Goal: Transaction & Acquisition: Book appointment/travel/reservation

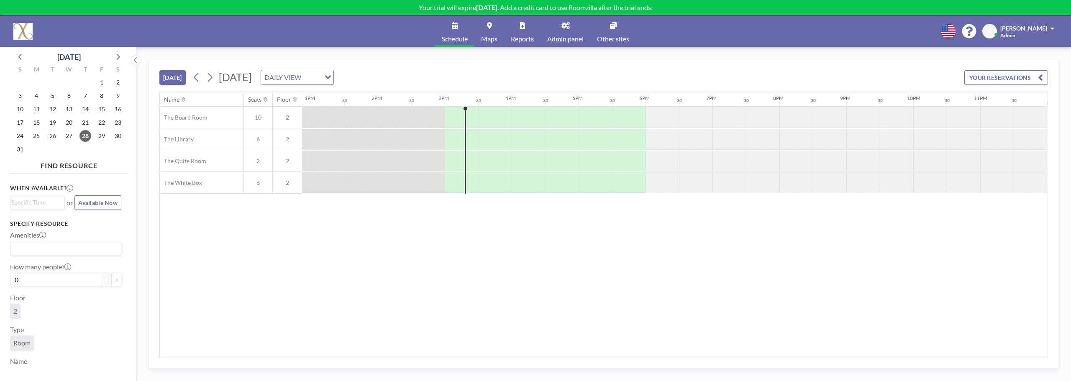
click at [493, 33] on link "Maps" at bounding box center [490, 30] width 30 height 31
click at [111, 278] on button "+" at bounding box center [116, 280] width 10 height 14
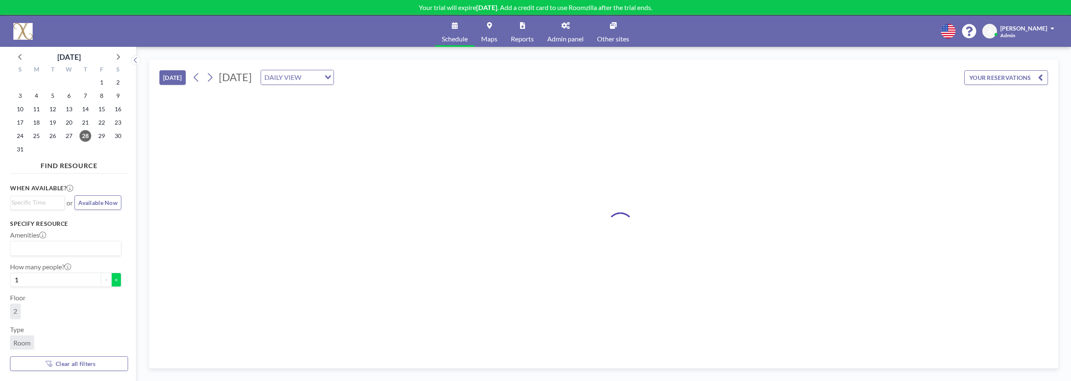
click at [111, 278] on button "+" at bounding box center [116, 280] width 10 height 14
type input "3"
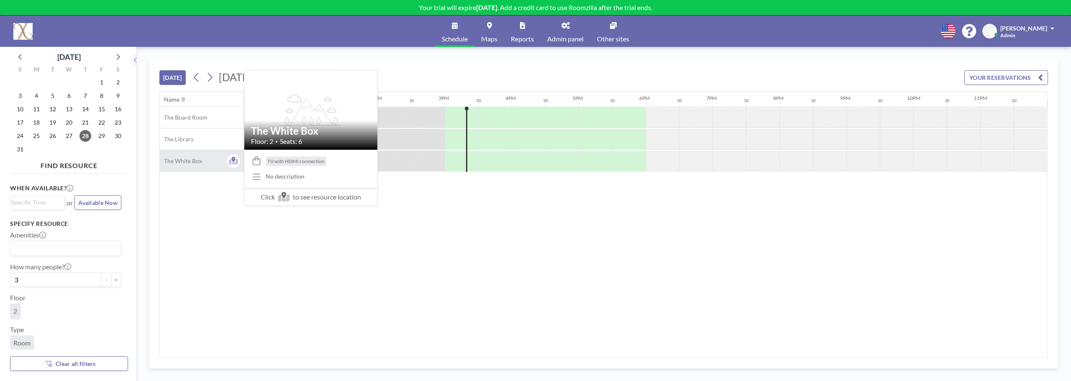
click at [203, 155] on div "The White Box" at bounding box center [202, 160] width 84 height 21
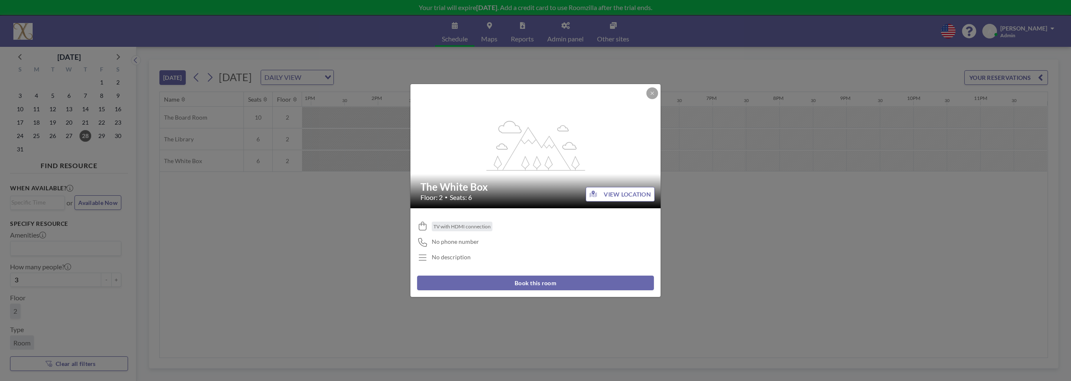
click at [499, 281] on button "Book this room" at bounding box center [535, 283] width 237 height 15
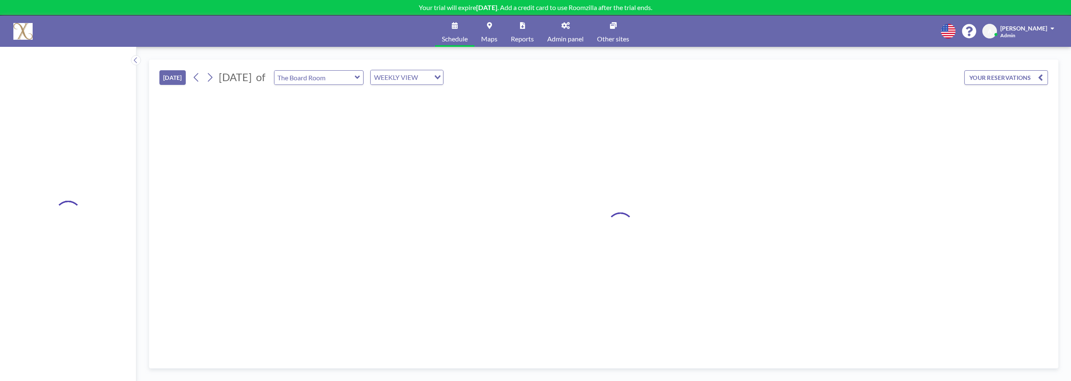
type input "The White Box"
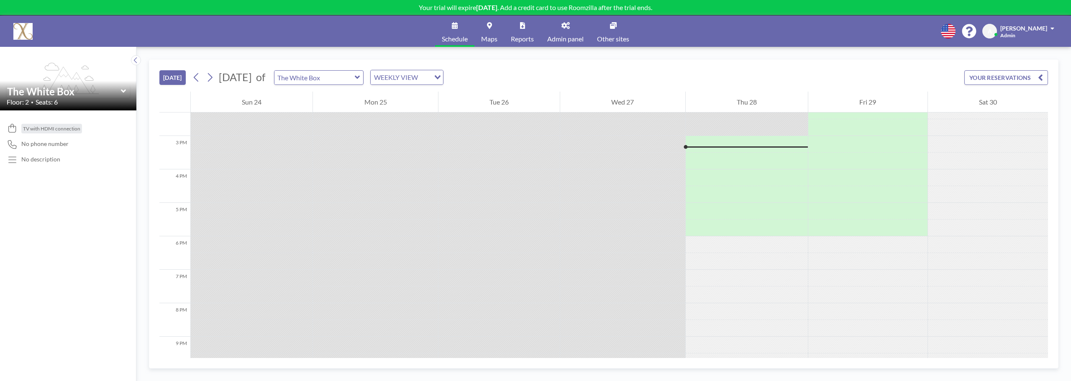
scroll to position [478, 0]
click at [686, 154] on div at bounding box center [747, 35] width 122 height 803
click at [686, 148] on div at bounding box center [747, 150] width 122 height 5
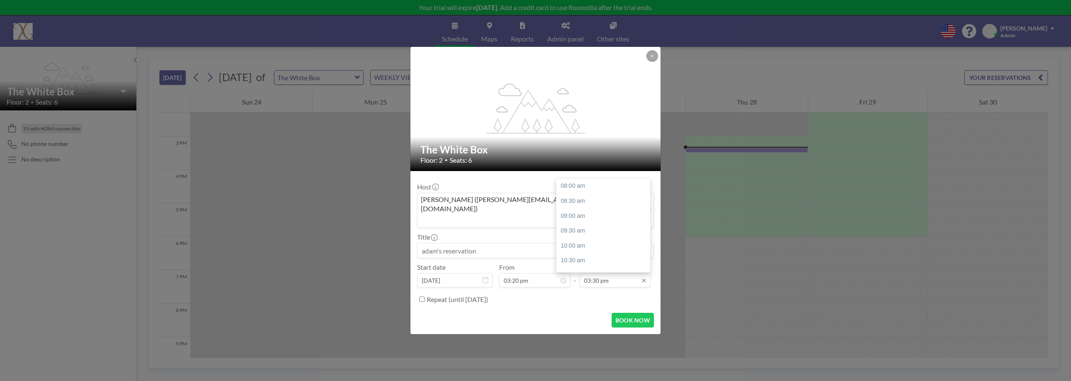
scroll to position [219, 0]
click at [602, 243] on div "05:30 pm" at bounding box center [606, 250] width 98 height 15
type input "05:30 pm"
click at [630, 313] on button "BOOK NOW" at bounding box center [633, 320] width 42 height 15
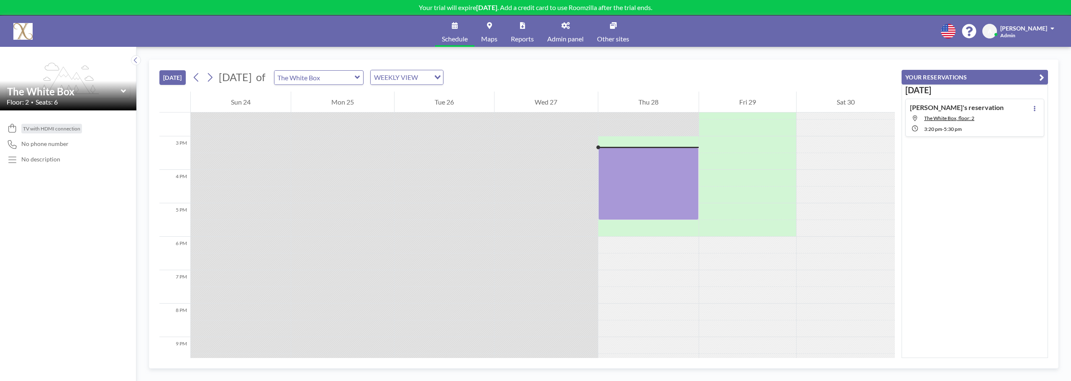
click at [1054, 26] on span at bounding box center [1053, 29] width 4 height 6
click at [878, 59] on div "TODAY August 2025 of The White Box WEEKLY VIEW Loading... 12 AM 1 AM 2 AM 3 AM …" at bounding box center [603, 214] width 935 height 334
click at [956, 30] on icon at bounding box center [948, 31] width 15 height 15
click at [856, 59] on div at bounding box center [535, 190] width 1071 height 381
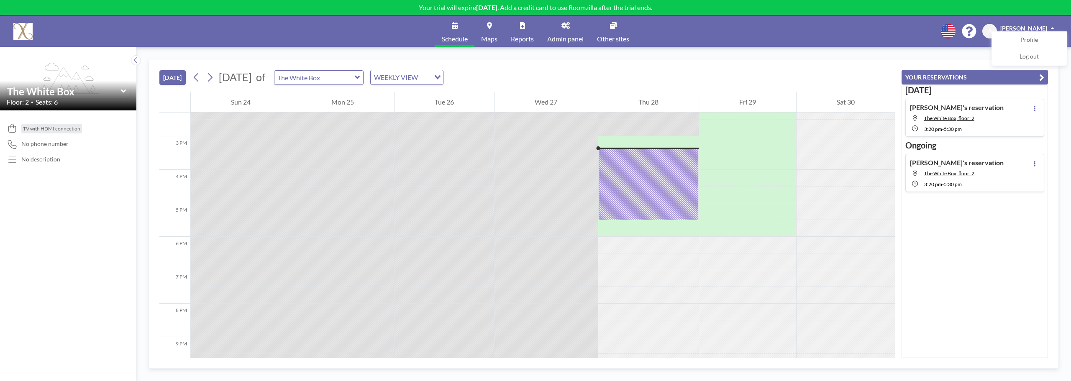
click at [124, 92] on icon at bounding box center [123, 91] width 5 height 8
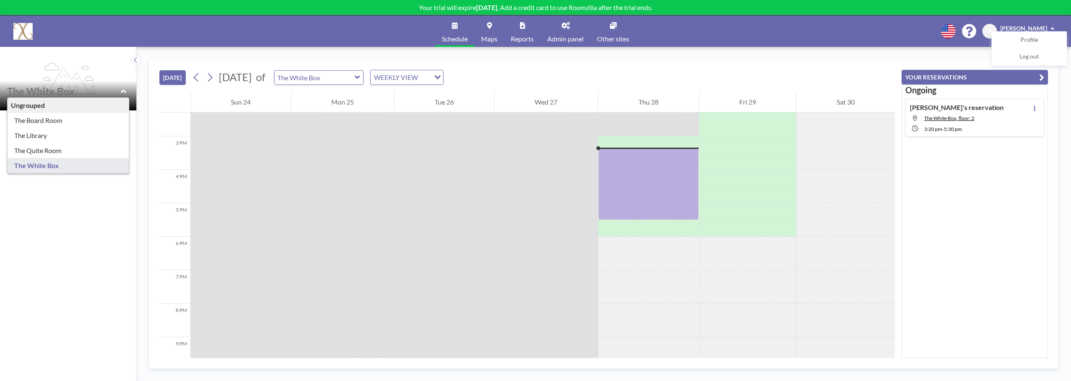
click at [84, 233] on div "TV with HDMI connection No phone number No description" at bounding box center [68, 245] width 136 height 271
click at [84, 230] on div "TV with HDMI connection No phone number No description" at bounding box center [68, 245] width 136 height 271
click at [222, 52] on div "TODAY August 2025 of The White Box WEEKLY VIEW Loading... 12 AM 1 AM 2 AM 3 AM …" at bounding box center [603, 214] width 935 height 334
click at [95, 221] on div "TV with HDMI connection No phone number No description" at bounding box center [68, 245] width 136 height 271
click at [71, 221] on div "TV with HDMI connection No phone number No description" at bounding box center [68, 245] width 136 height 271
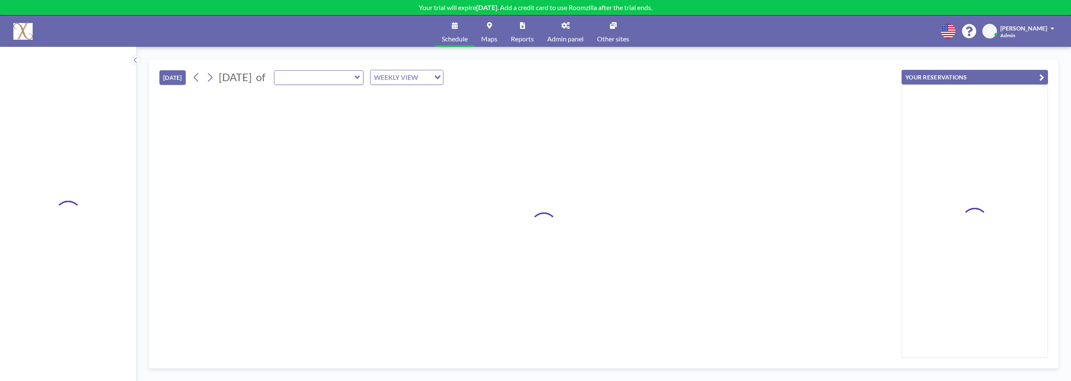
type input "The White Box"
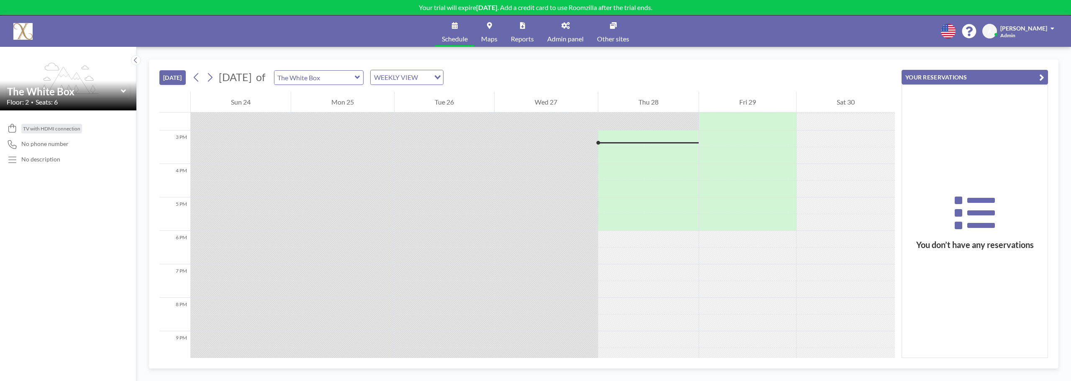
scroll to position [485, 0]
click at [1049, 26] on div "[PERSON_NAME]" at bounding box center [1028, 28] width 54 height 8
click at [1042, 53] on link "Log out" at bounding box center [1029, 57] width 74 height 17
click at [488, 33] on link "Maps" at bounding box center [490, 30] width 30 height 31
